Goal: Task Accomplishment & Management: Use online tool/utility

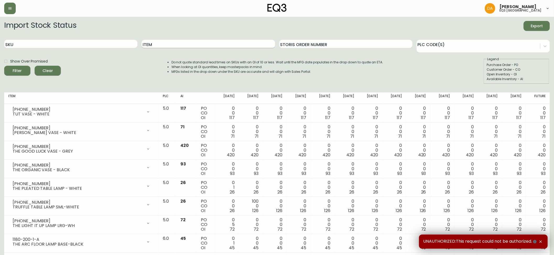
click at [166, 45] on input "Item" at bounding box center [207, 44] width 133 height 8
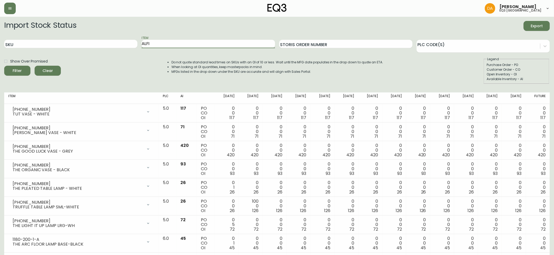
click at [4, 66] on button "Filter" at bounding box center [17, 71] width 26 height 10
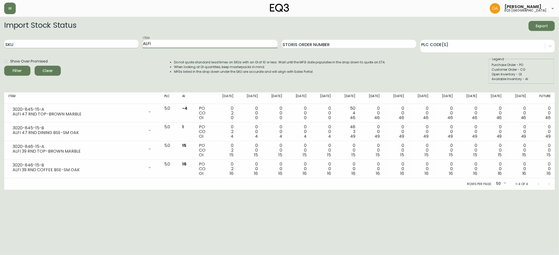
drag, startPoint x: 168, startPoint y: 45, endPoint x: 110, endPoint y: 40, distance: 58.3
click at [110, 40] on div "SKU Item ALFI Storis Order Number PLC Code(s)" at bounding box center [279, 44] width 550 height 17
type input "MINIMAL"
click at [4, 66] on button "Filter" at bounding box center [17, 71] width 26 height 10
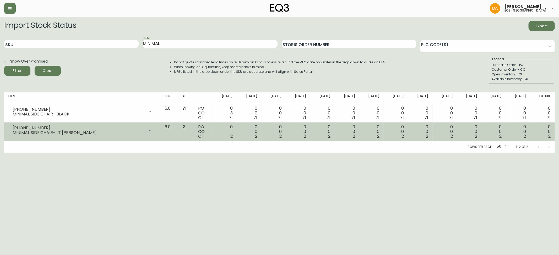
click at [155, 130] on div at bounding box center [150, 130] width 10 height 10
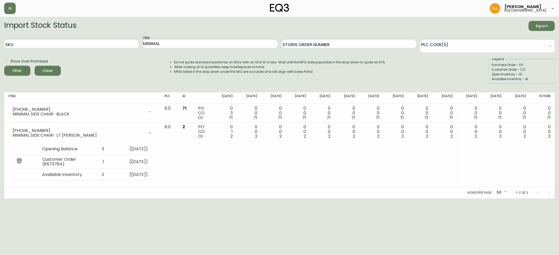
click at [67, 199] on html "Dominic Adam eq3 calgary Import Stock Status Export SKU Item MINIMAL Storis Ord…" at bounding box center [279, 99] width 559 height 199
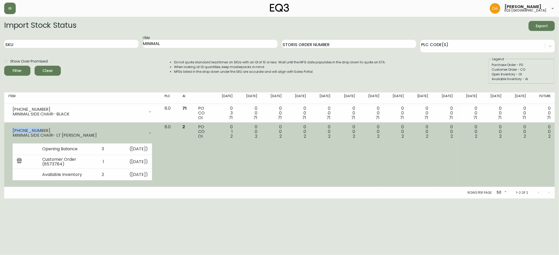
drag, startPoint x: 40, startPoint y: 130, endPoint x: 5, endPoint y: 129, distance: 35.1
click at [5, 129] on td "2030-601-7 MINIMAL SIDE CHAIR- LT GREY Opening Balance 3 ( Sep 23, 2025 ) Custo…" at bounding box center [82, 155] width 156 height 65
copy div "2030-601-7"
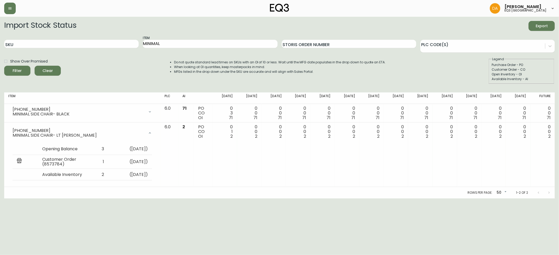
click at [199, 199] on html "Dominic Adam eq3 calgary Import Stock Status Export SKU Item MINIMAL Storis Ord…" at bounding box center [279, 99] width 559 height 199
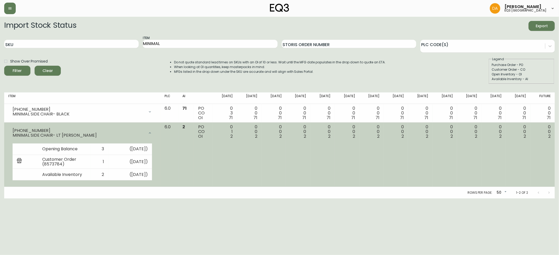
click at [155, 133] on div at bounding box center [150, 133] width 10 height 10
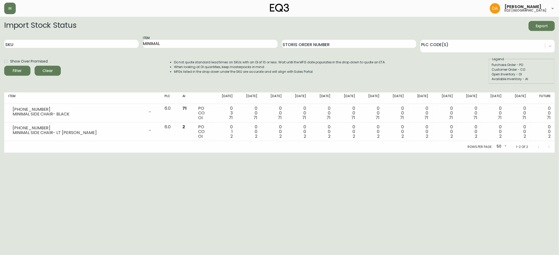
drag, startPoint x: 52, startPoint y: 210, endPoint x: 54, endPoint y: 207, distance: 3.4
click at [52, 153] on html "Dominic Adam eq3 calgary Import Stock Status Export SKU Item MINIMAL Storis Ord…" at bounding box center [279, 76] width 559 height 153
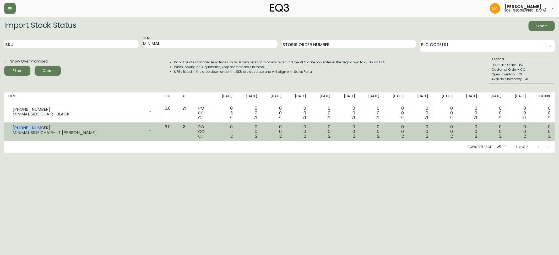
drag, startPoint x: 37, startPoint y: 128, endPoint x: 10, endPoint y: 128, distance: 26.7
click at [10, 128] on div "2030-601-7 MINIMAL SIDE CHAIR- LT GREY" at bounding box center [82, 131] width 148 height 12
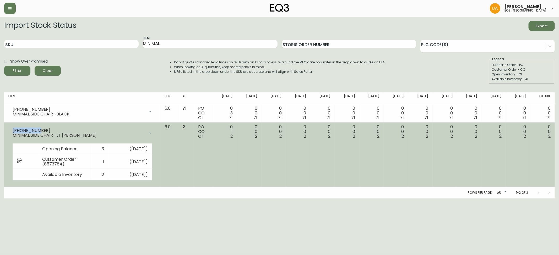
copy div "2030-601-7"
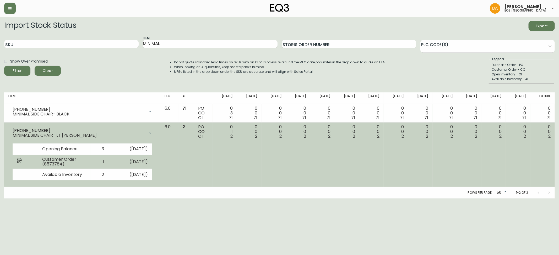
click at [54, 165] on td "Customer Order (8573784)" at bounding box center [64, 162] width 52 height 14
